Goal: Task Accomplishment & Management: Use online tool/utility

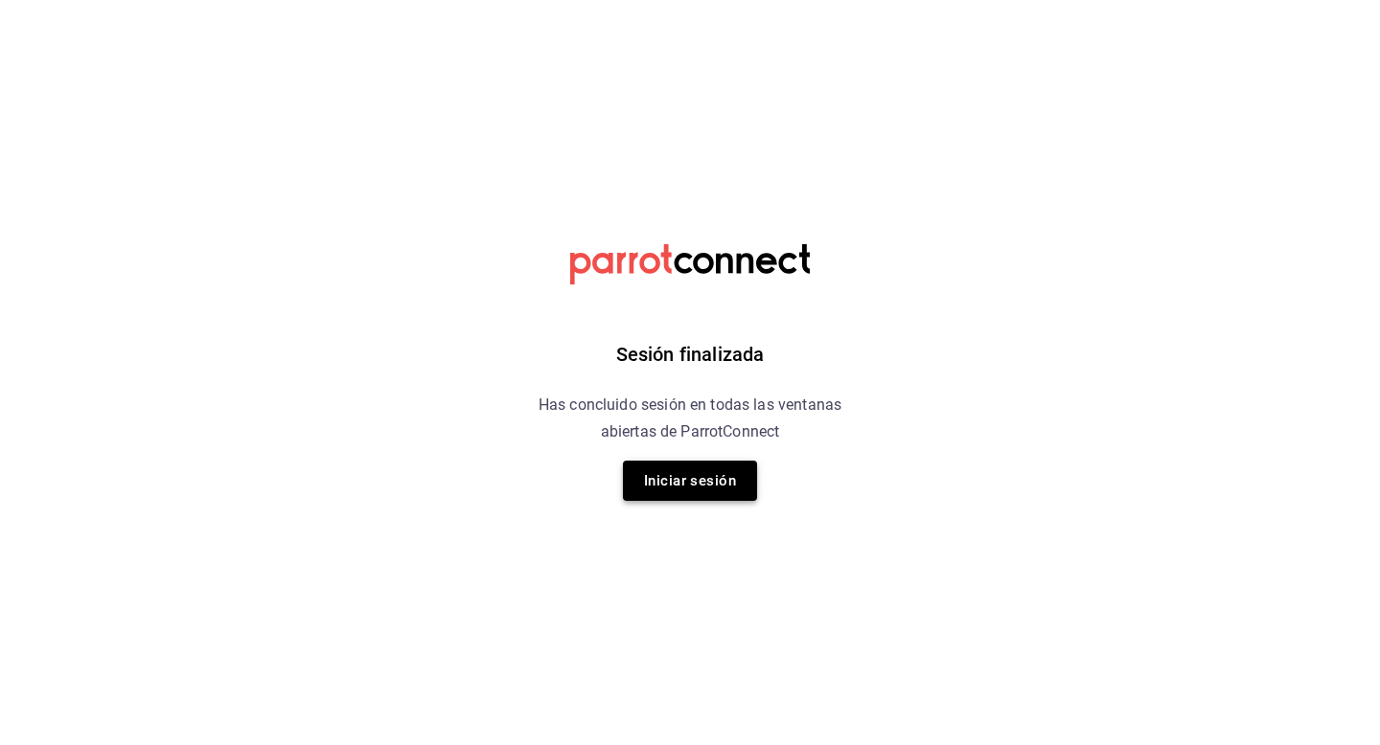
click at [724, 461] on button "Iniciar sesión" at bounding box center [690, 481] width 134 height 40
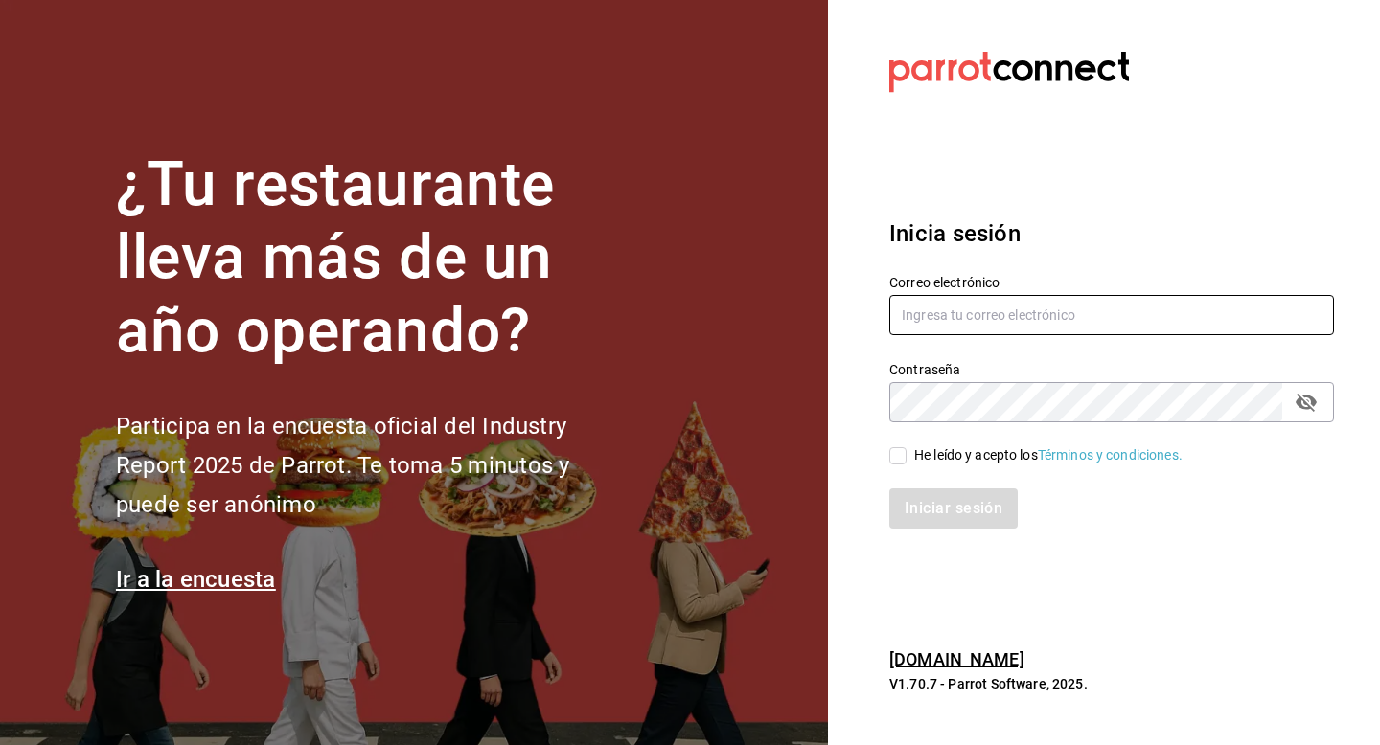
type input "[PERSON_NAME][EMAIL_ADDRESS][PERSON_NAME][DOMAIN_NAME]"
click at [906, 454] on span "He leído y acepto los Términos y condiciones." at bounding box center [1044, 455] width 276 height 20
click at [906, 454] on input "He leído y acepto los Términos y condiciones." at bounding box center [897, 455] width 17 height 17
checkbox input "true"
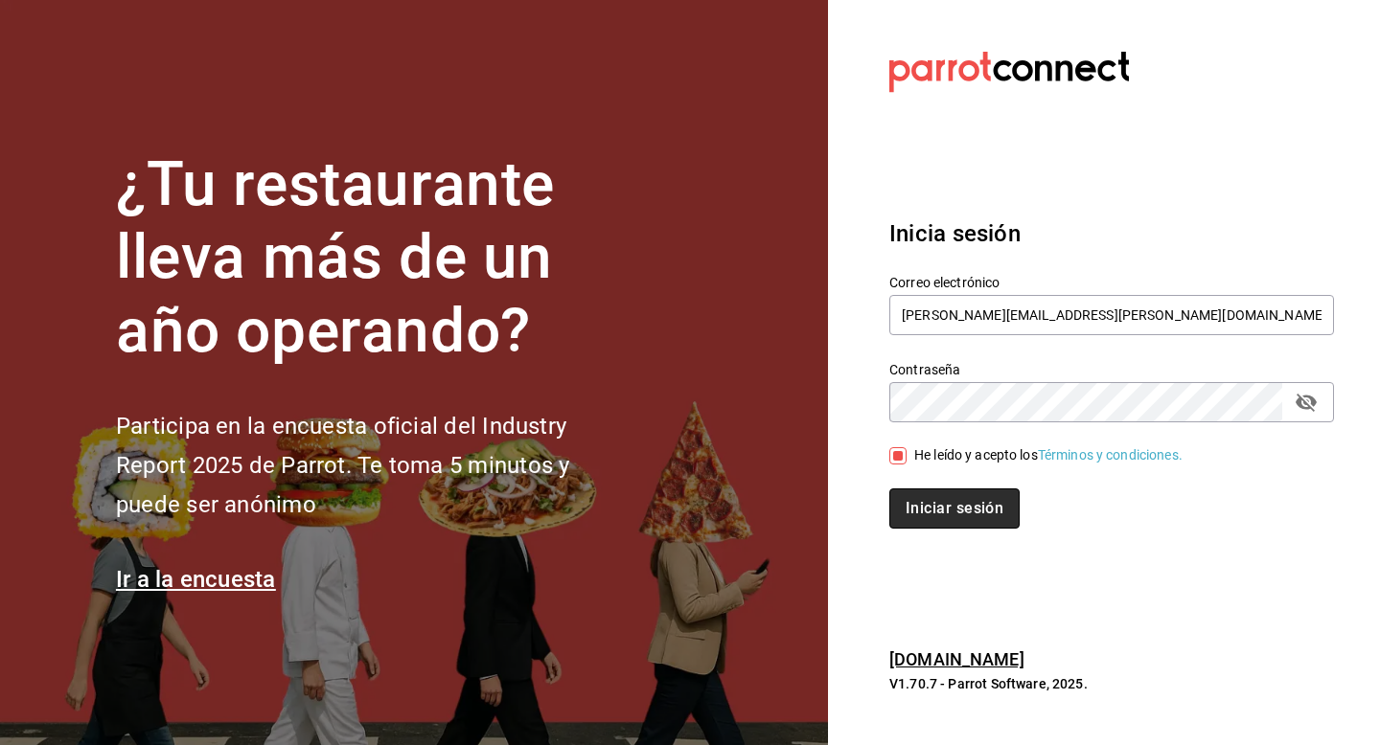
click at [917, 498] on button "Iniciar sesión" at bounding box center [954, 509] width 130 height 40
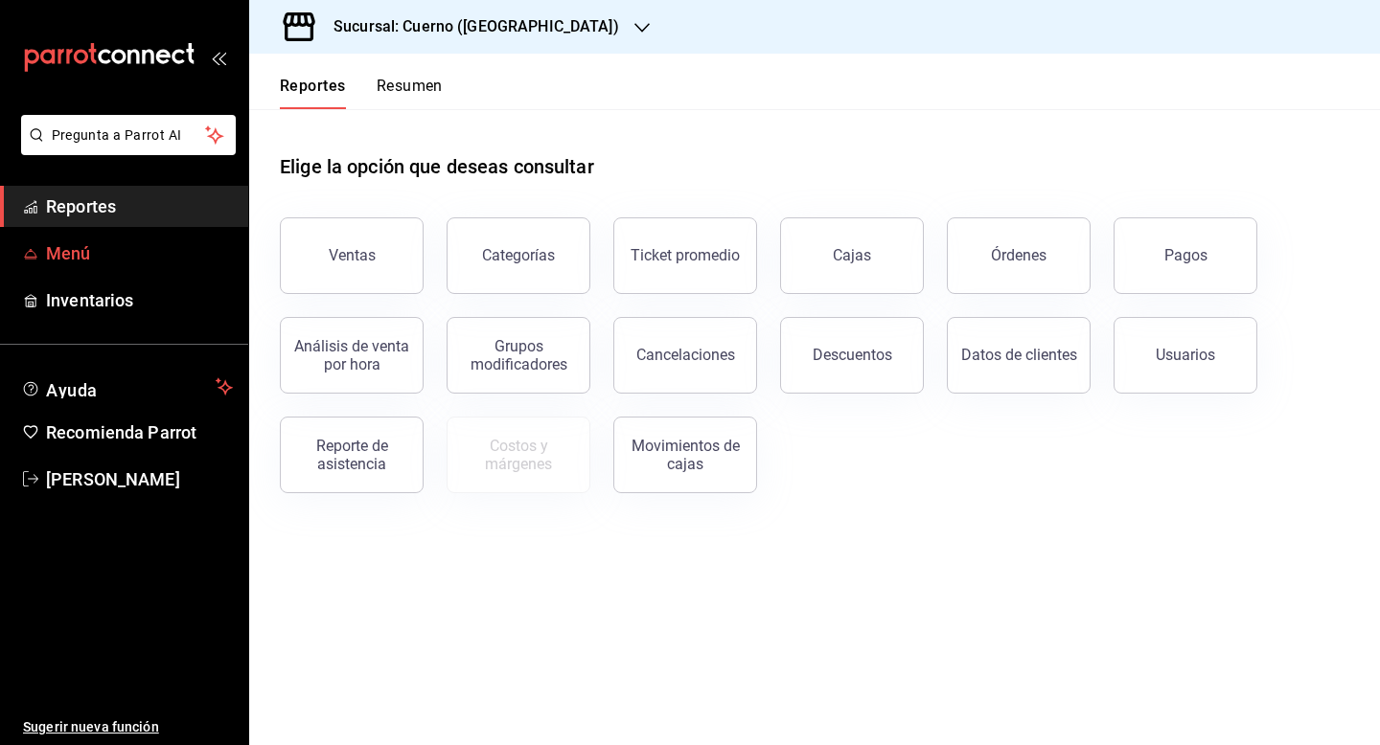
click at [132, 252] on span "Menú" at bounding box center [139, 253] width 187 height 26
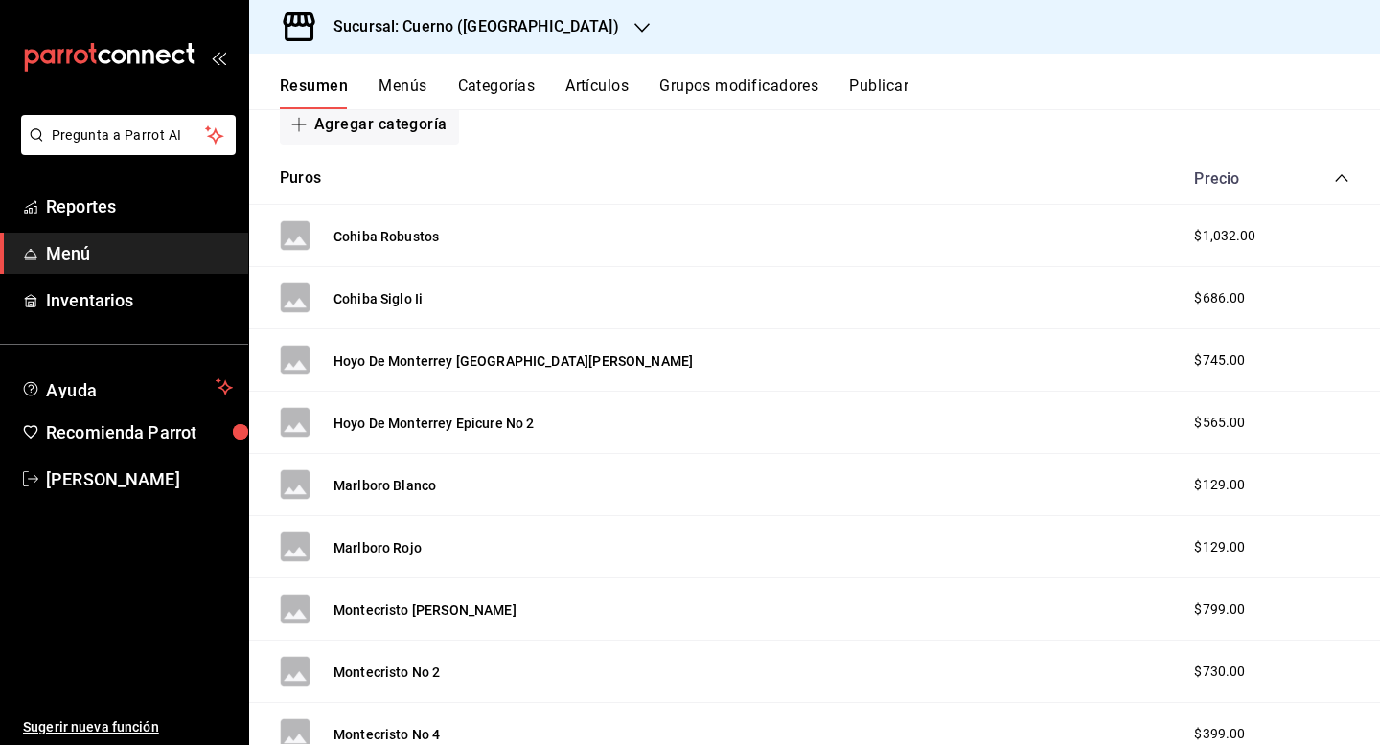
scroll to position [325, 0]
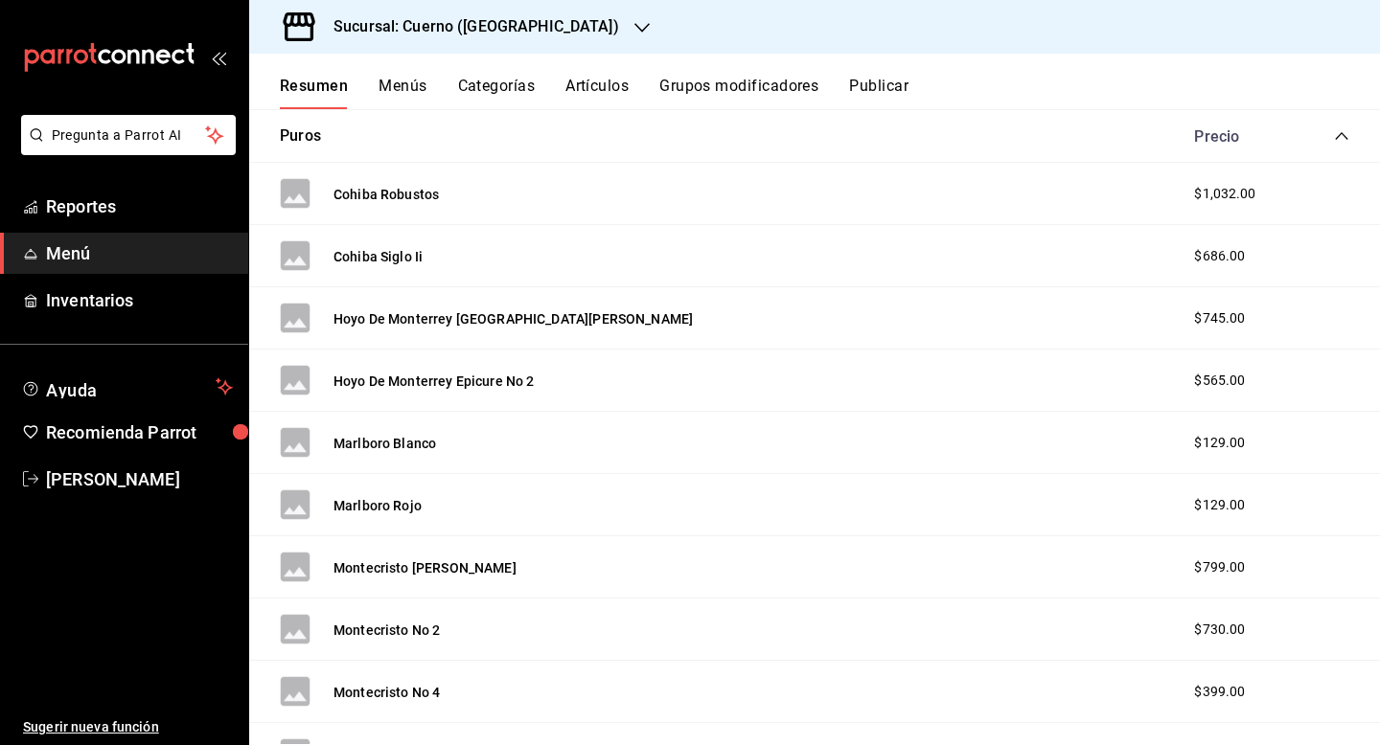
click at [505, 20] on h3 "Sucursal: Cuerno ([GEOGRAPHIC_DATA])" at bounding box center [468, 26] width 301 height 23
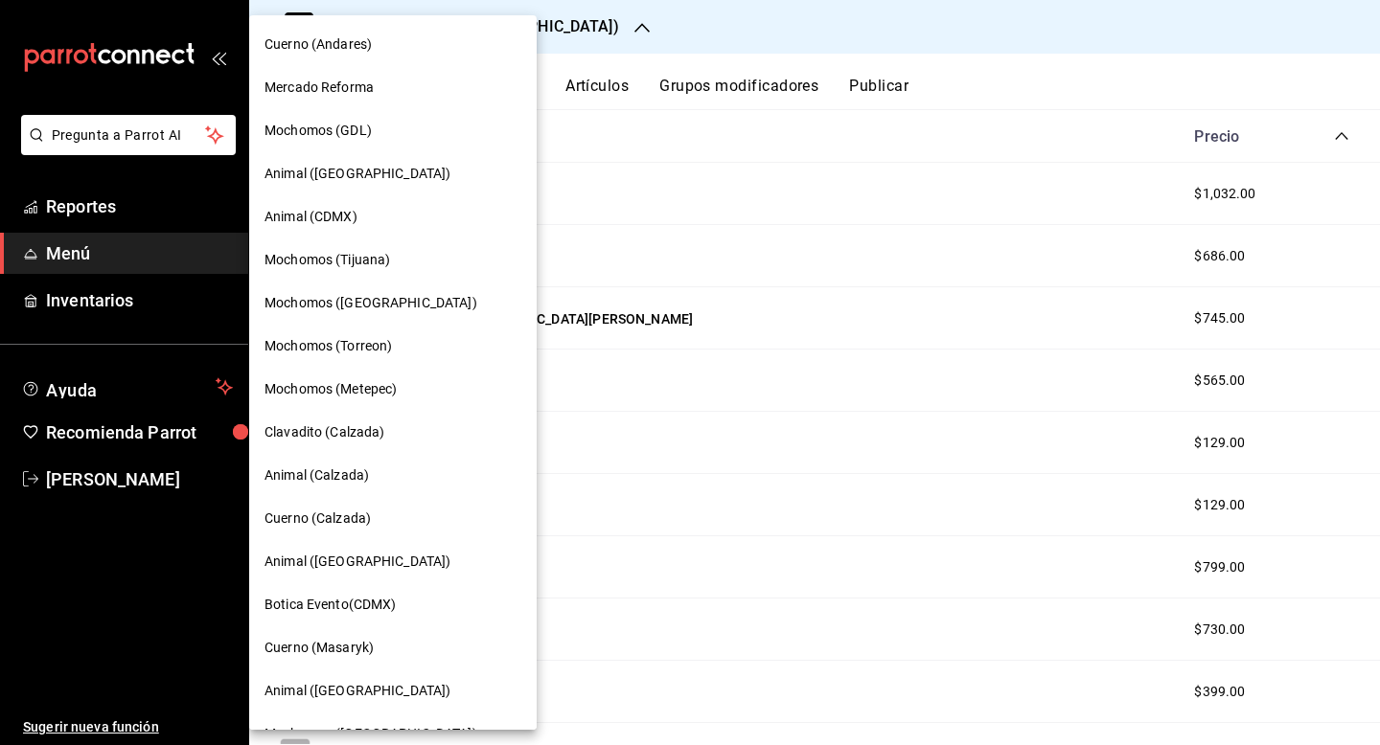
click at [352, 537] on div "Cuerno (Calzada)" at bounding box center [392, 518] width 287 height 43
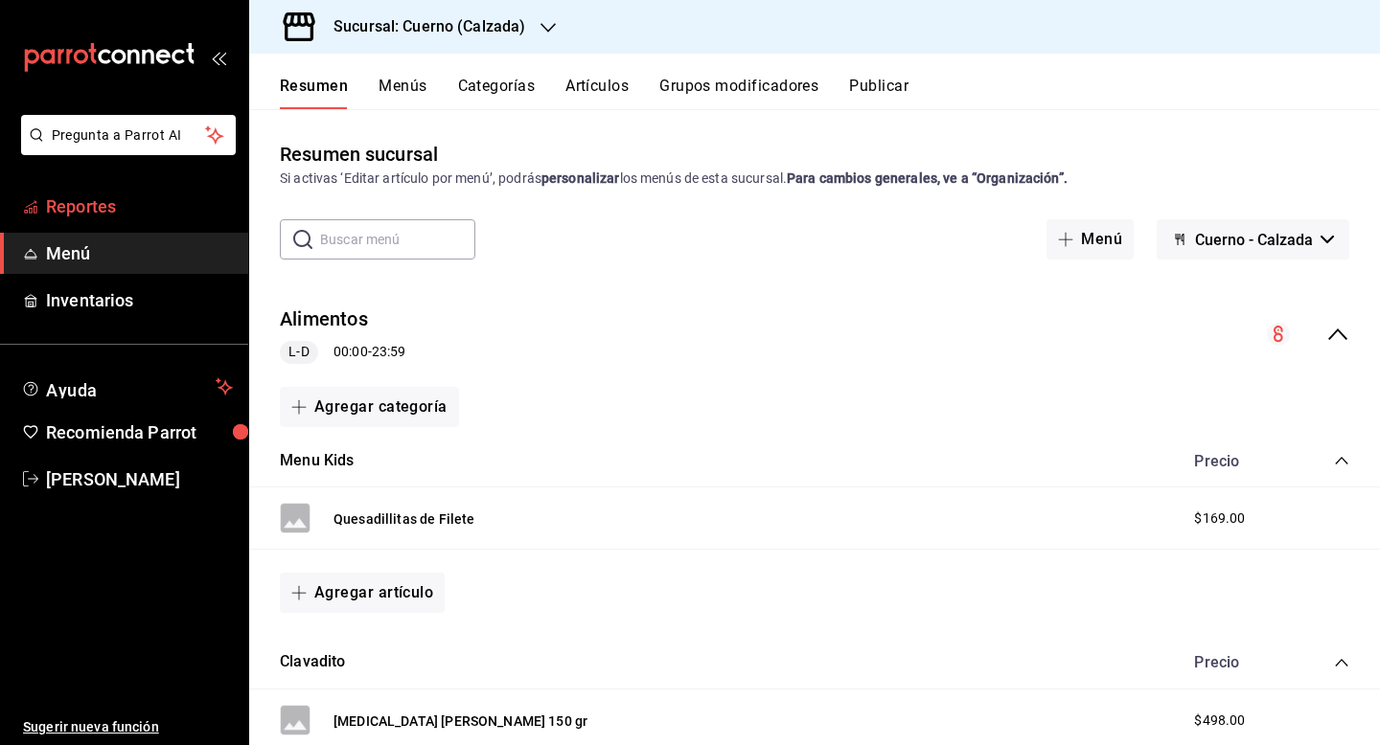
click at [83, 203] on span "Reportes" at bounding box center [139, 207] width 187 height 26
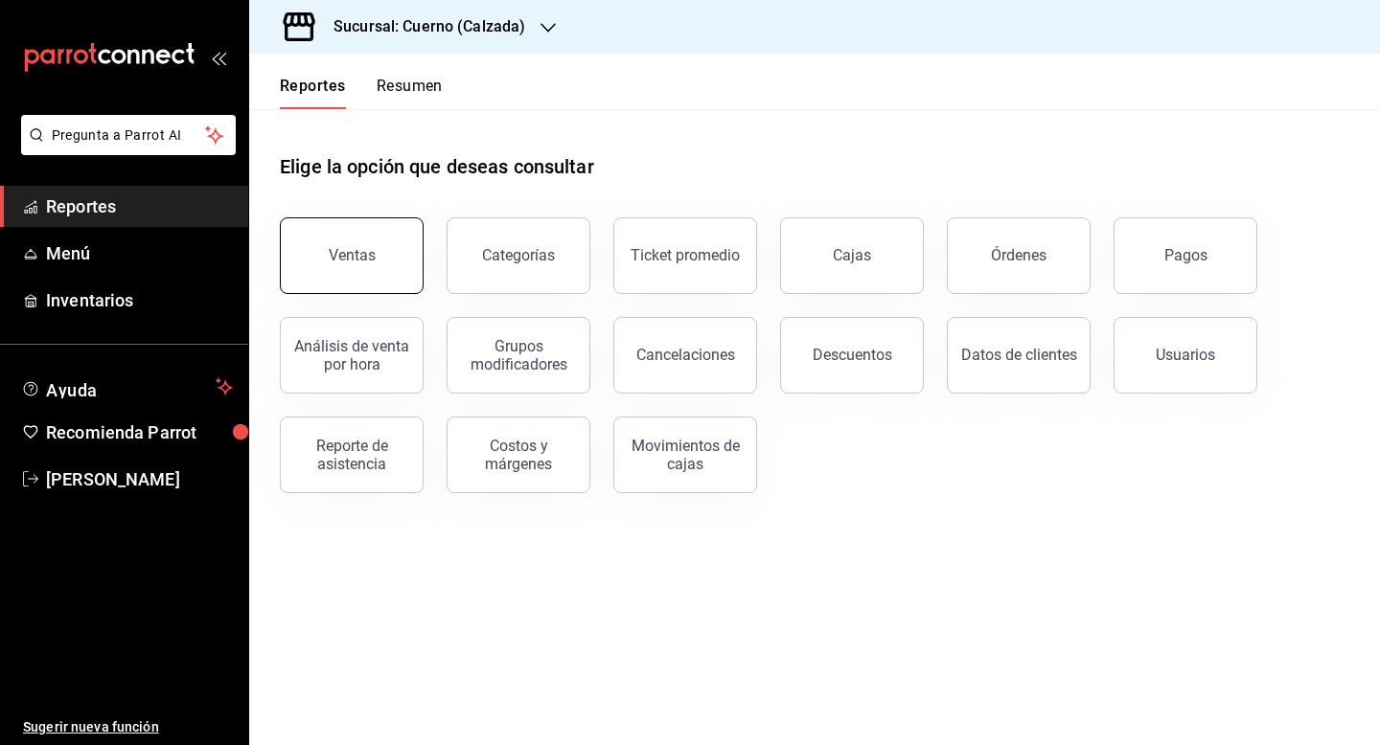
click at [360, 274] on button "Ventas" at bounding box center [352, 255] width 144 height 77
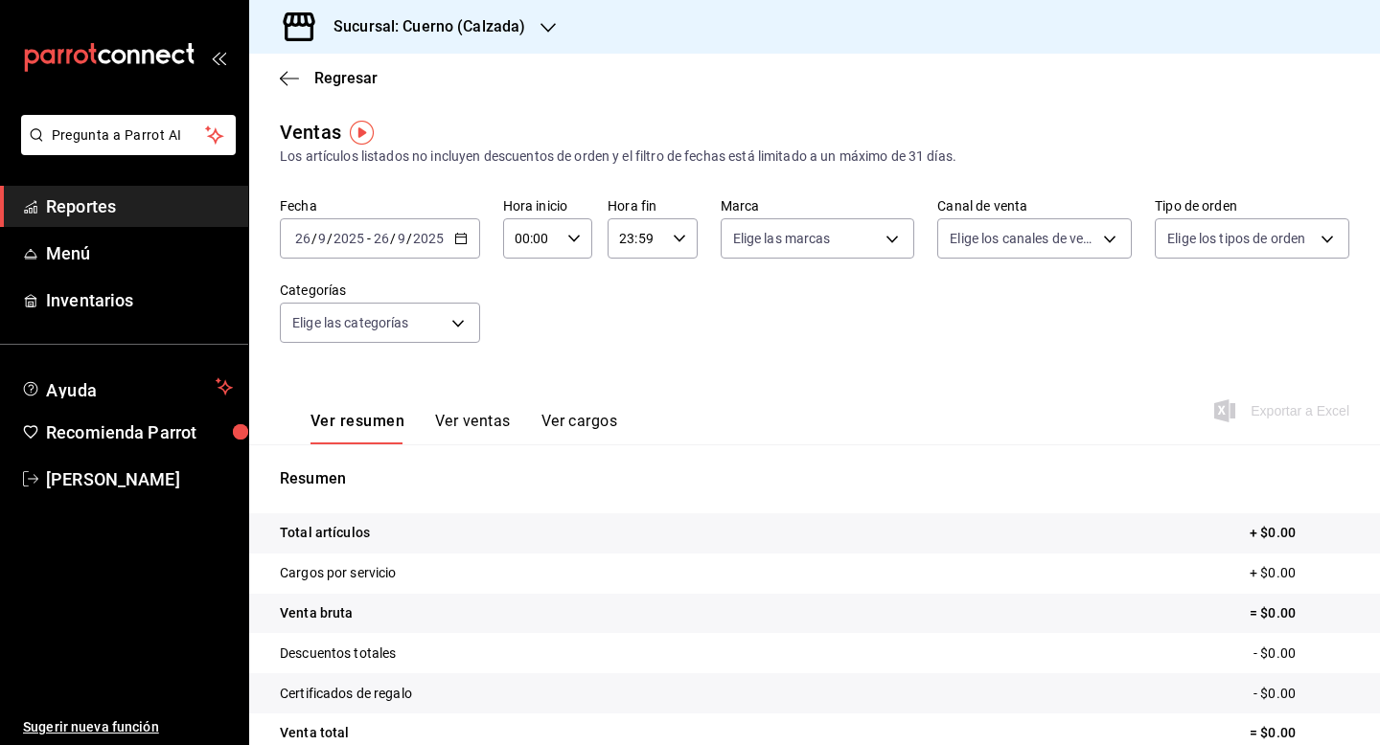
click at [462, 237] on \(Stroke\) "button" at bounding box center [460, 237] width 11 height 1
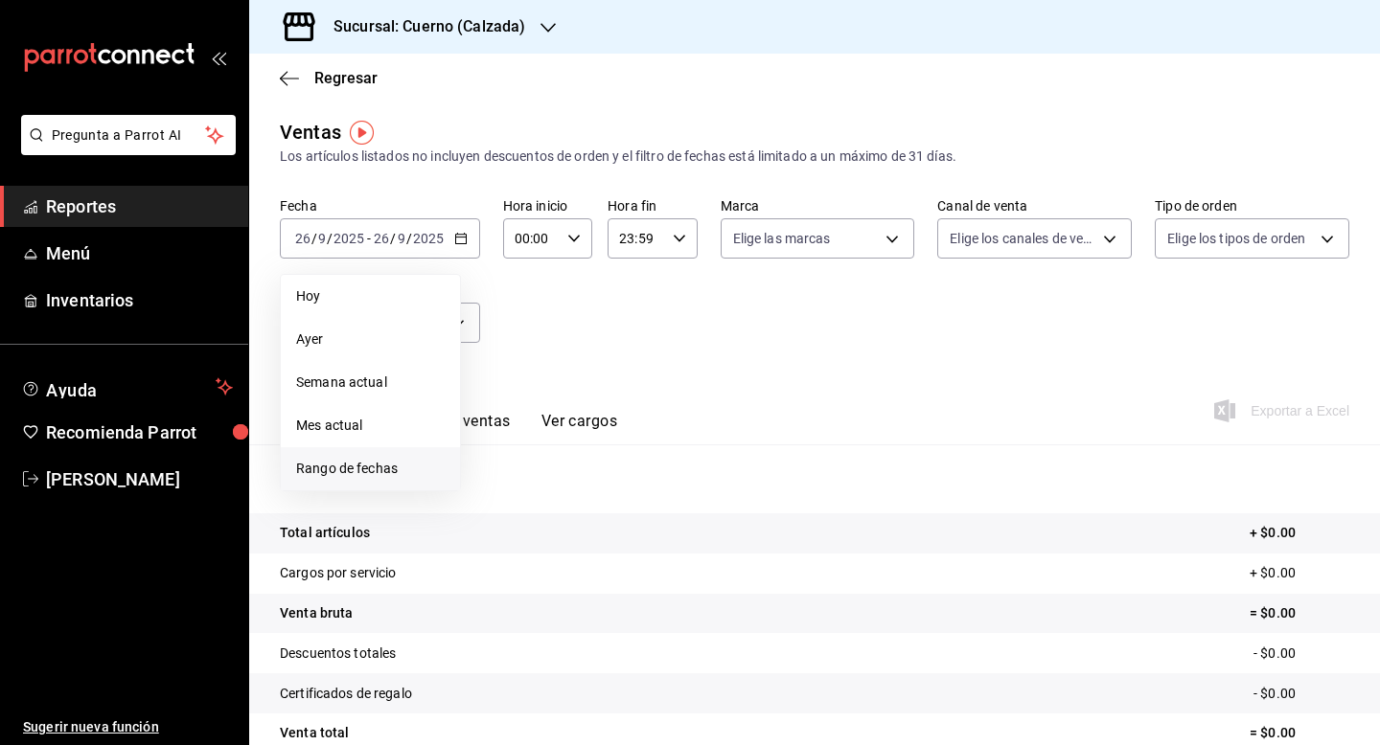
click at [382, 464] on span "Rango de fechas" at bounding box center [370, 469] width 148 height 20
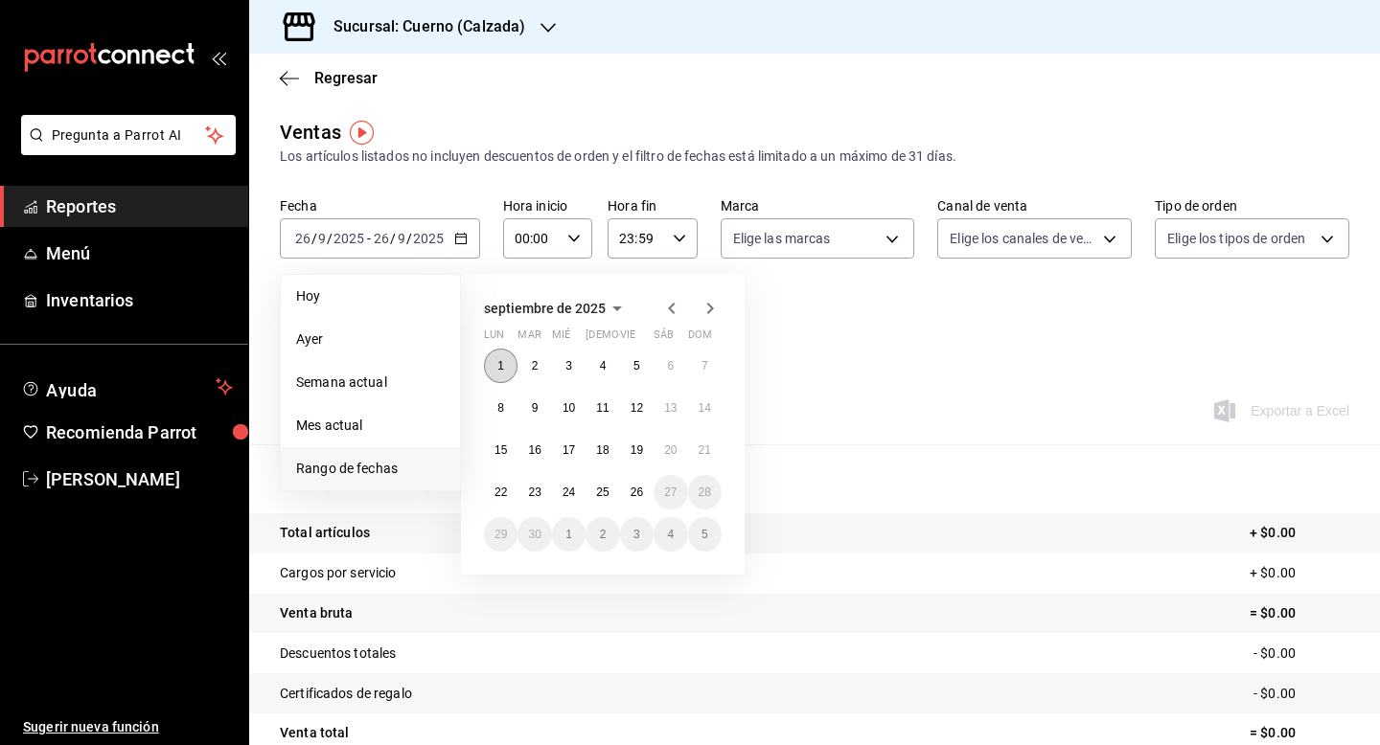
click at [493, 361] on button "1" at bounding box center [501, 366] width 34 height 34
click at [506, 444] on abbr "15" at bounding box center [500, 450] width 12 height 13
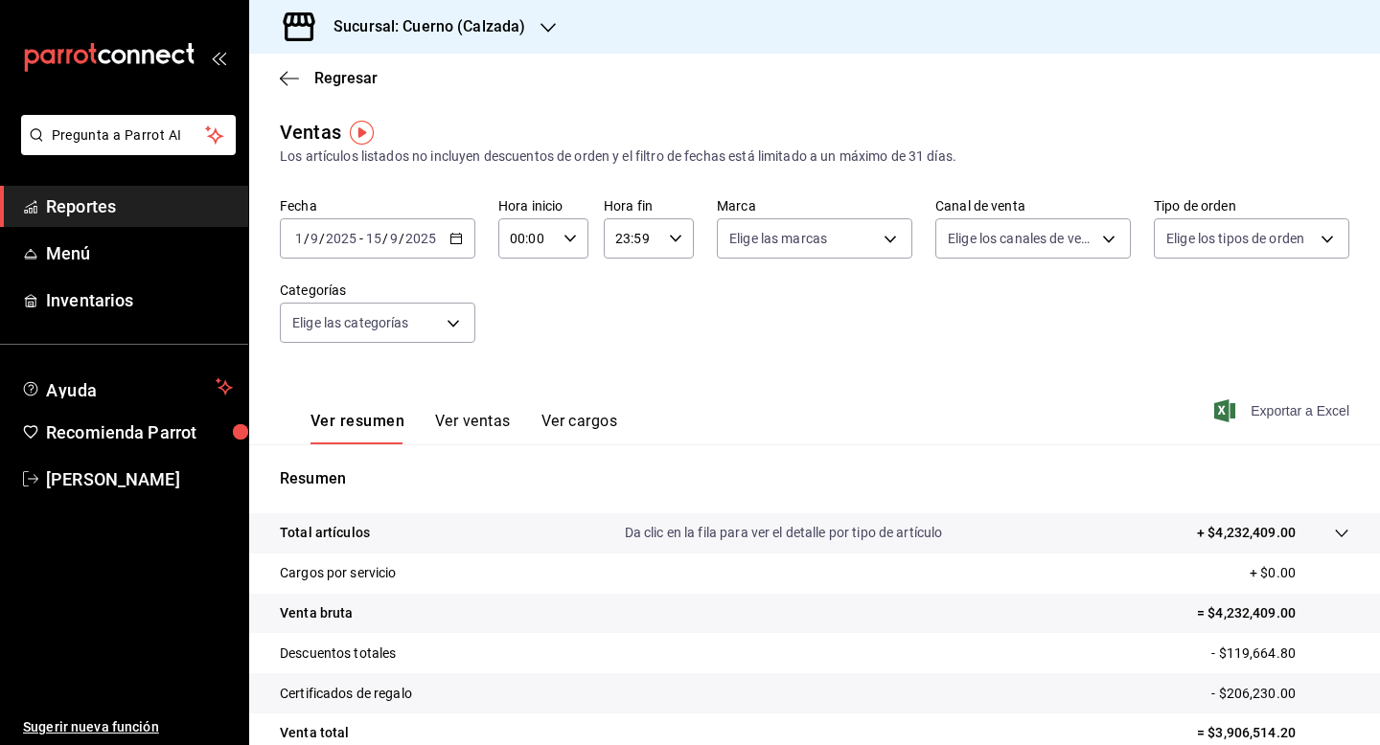
click at [1274, 412] on span "Exportar a Excel" at bounding box center [1283, 410] width 131 height 23
